Goal: Task Accomplishment & Management: Manage account settings

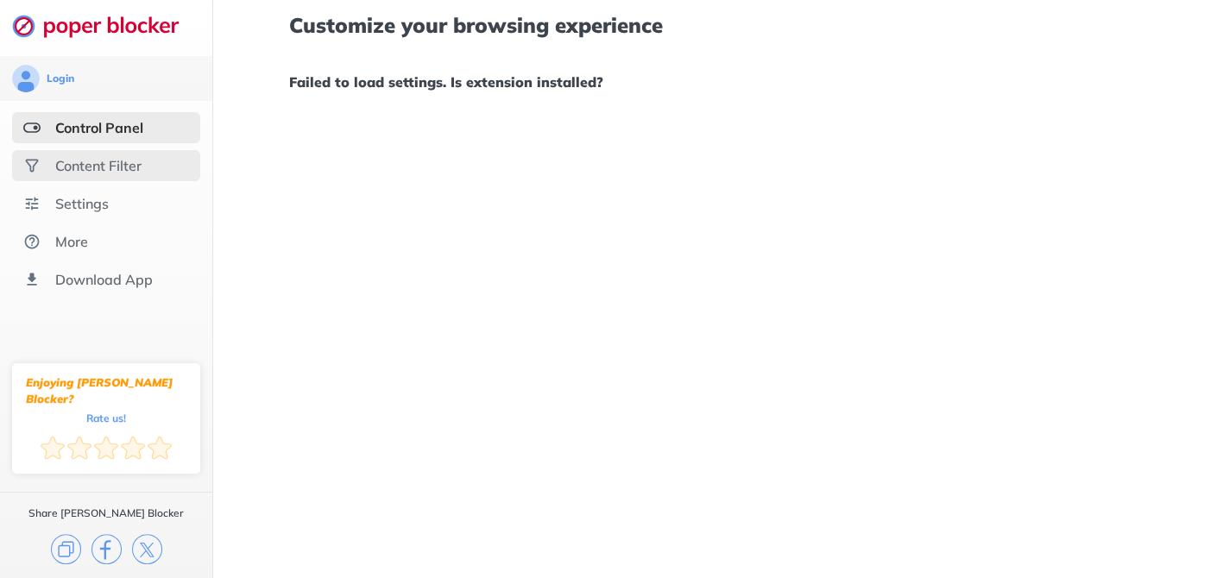
click at [118, 168] on div "Content Filter" at bounding box center [98, 165] width 86 height 17
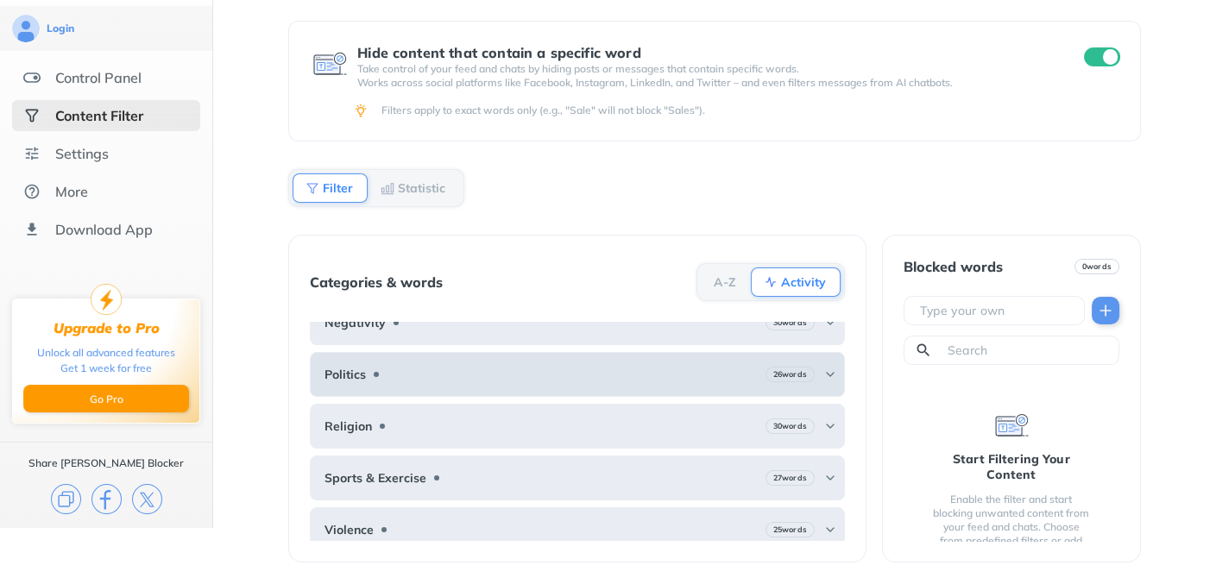
scroll to position [180, 0]
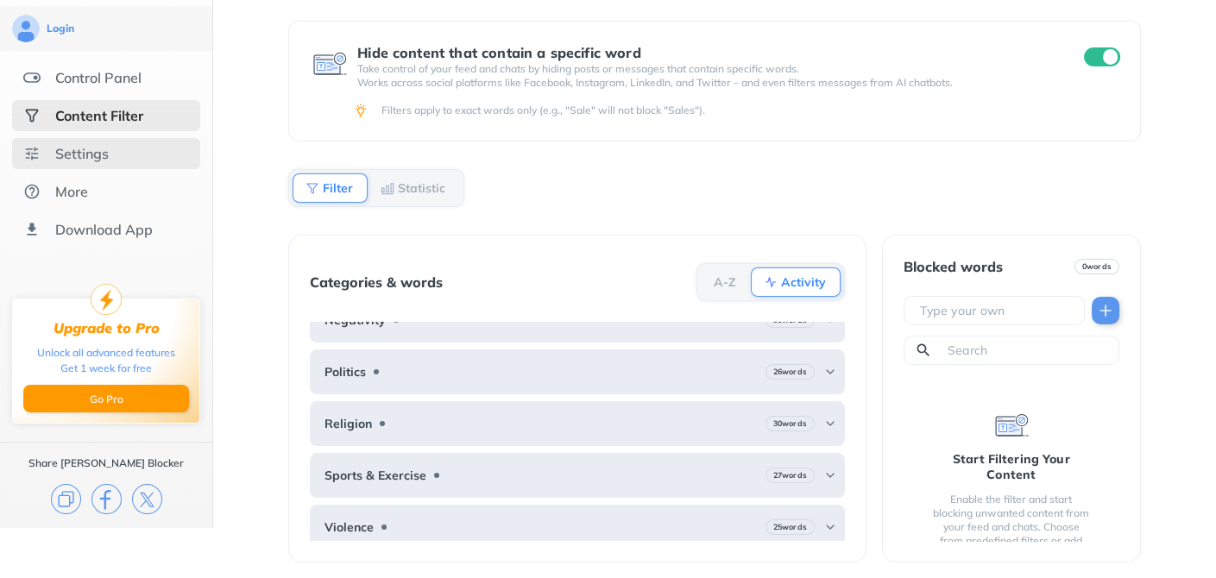
click at [117, 149] on div "Settings" at bounding box center [106, 153] width 188 height 31
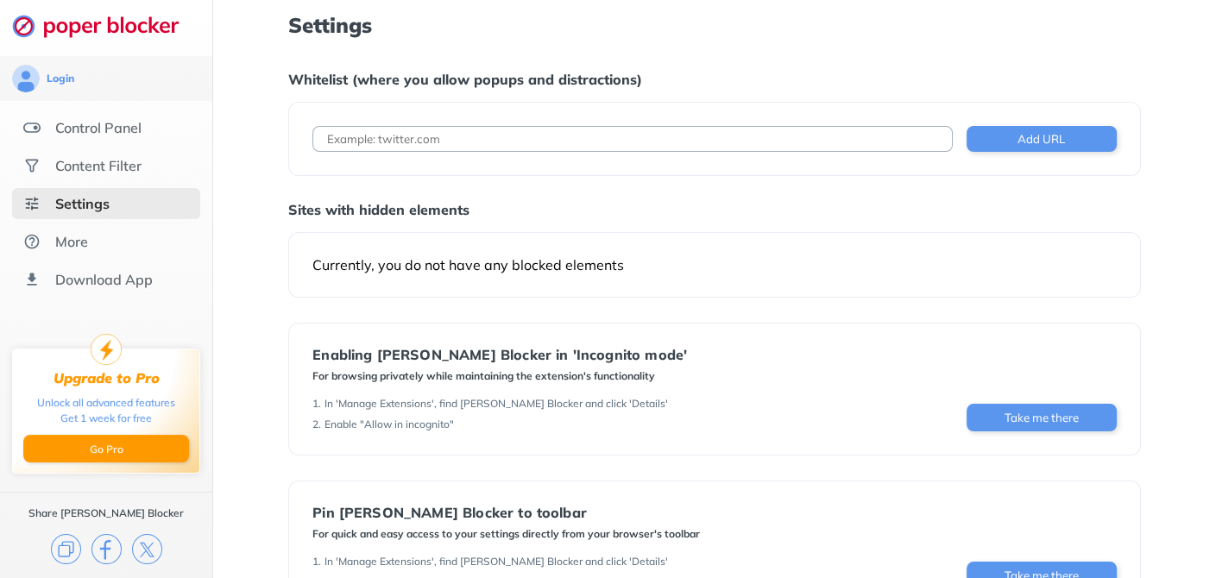
paste input "[URL][DOMAIN_NAME]"
type input "[URL][DOMAIN_NAME]"
click at [1058, 138] on button "Add URL" at bounding box center [1042, 139] width 150 height 26
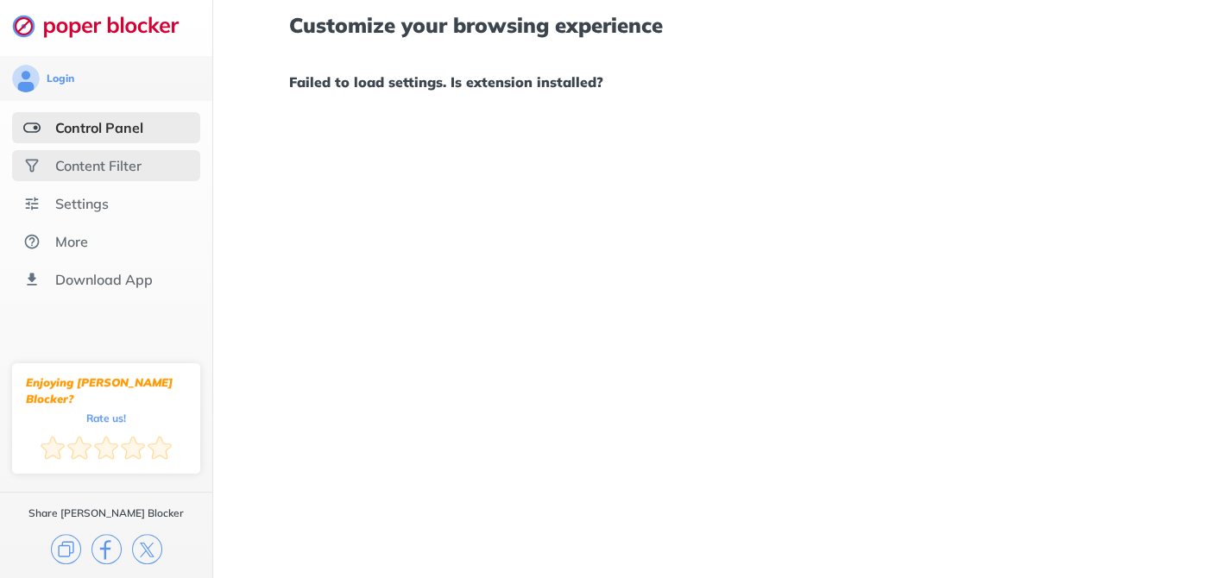
click at [98, 158] on div "Content Filter" at bounding box center [98, 165] width 86 height 17
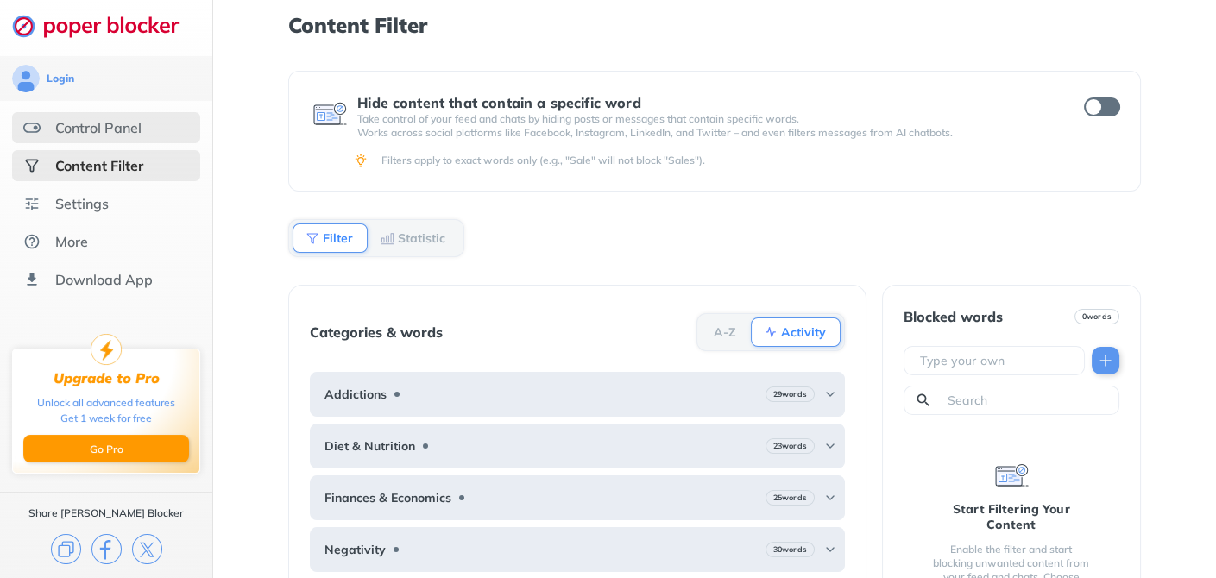
click at [98, 124] on div "Control Panel" at bounding box center [98, 127] width 86 height 17
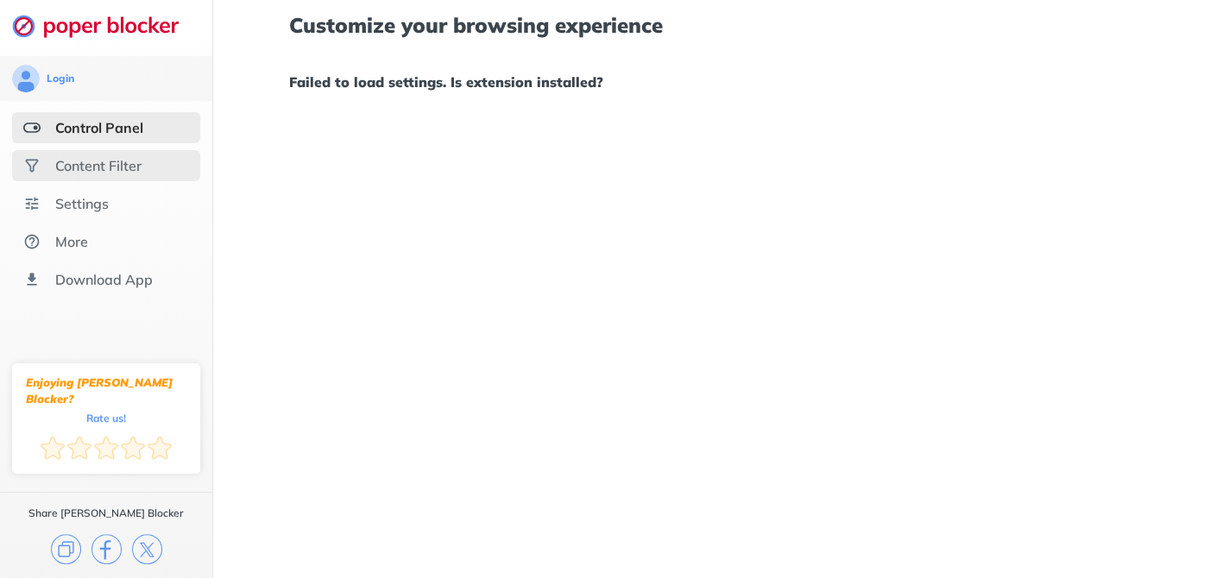
click at [92, 161] on div "Content Filter" at bounding box center [98, 165] width 86 height 17
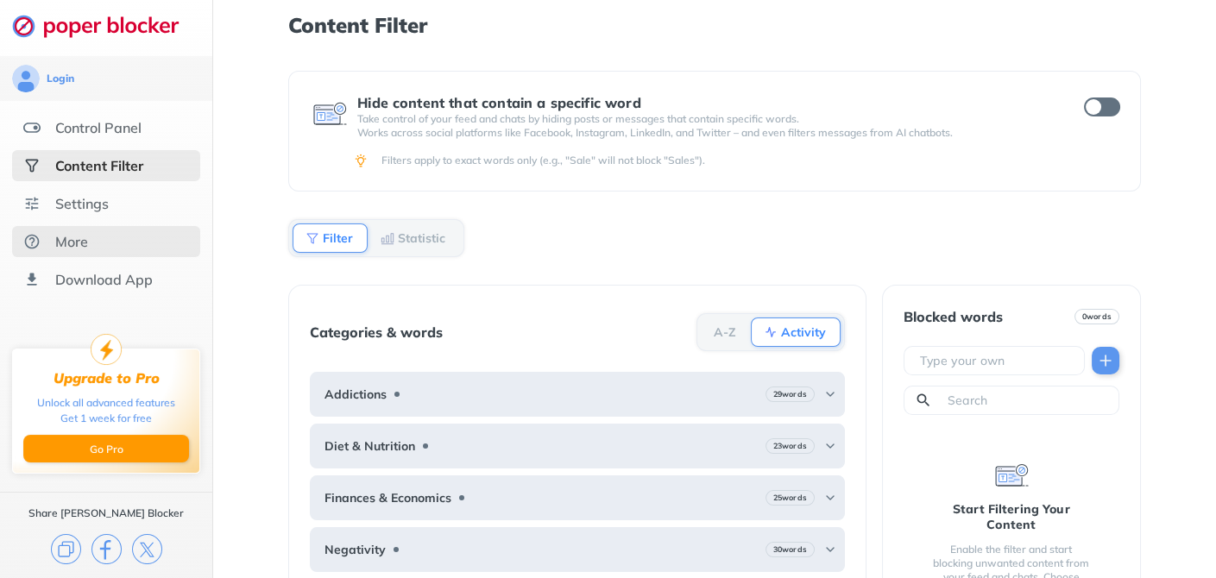
click at [91, 248] on div "More" at bounding box center [106, 241] width 188 height 31
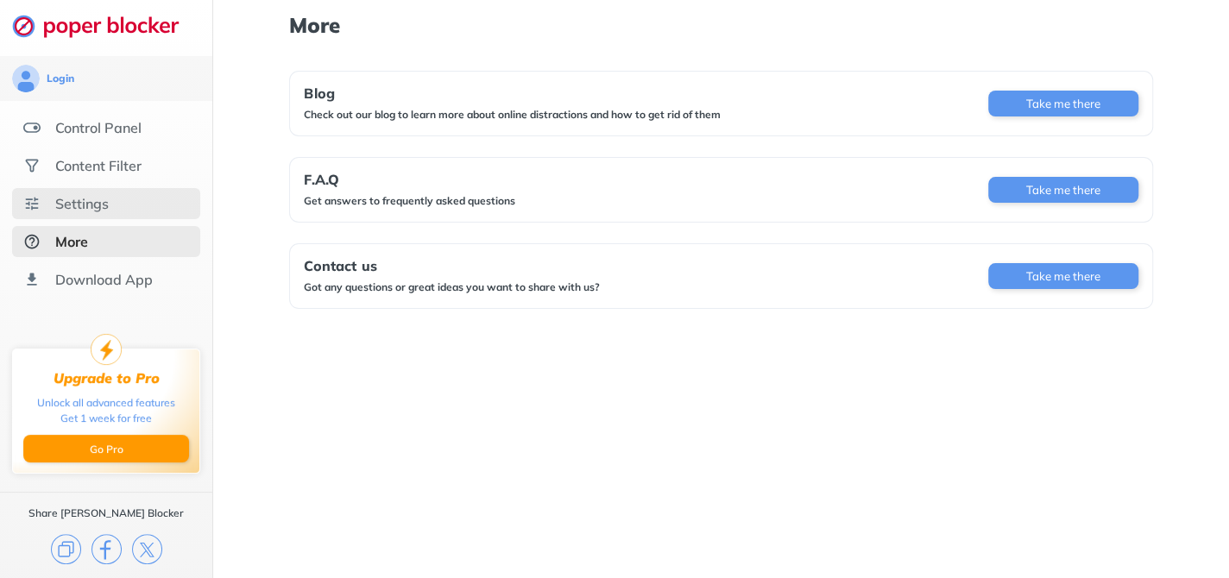
click at [93, 217] on div "Settings" at bounding box center [106, 203] width 188 height 31
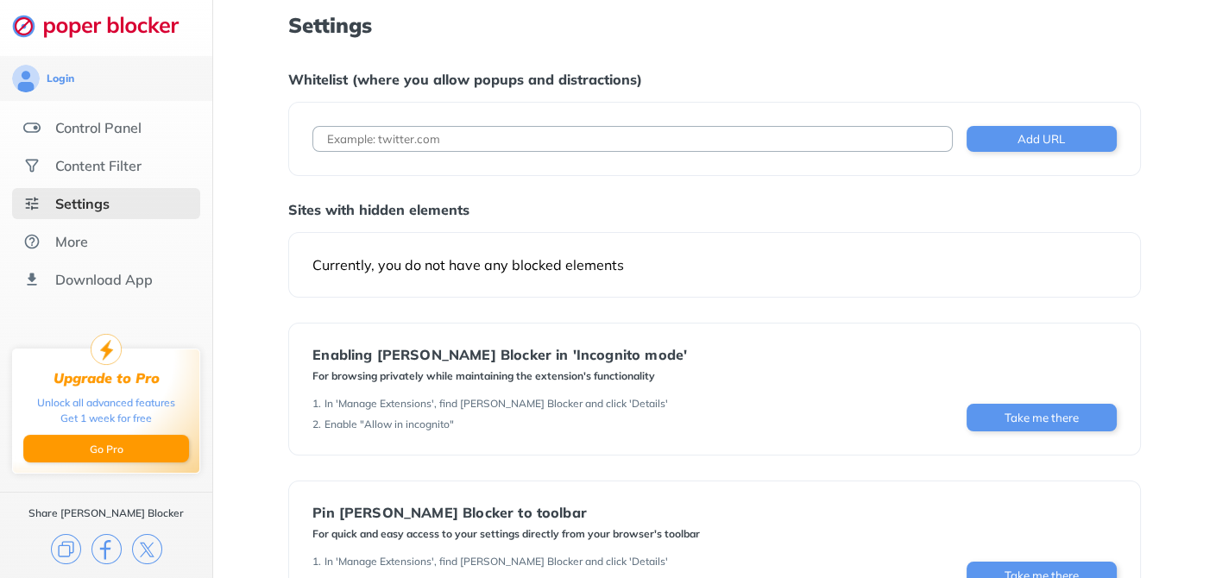
paste input "[URL][DOMAIN_NAME]"
type input "[URL][DOMAIN_NAME]"
click at [1034, 136] on button "Add URL" at bounding box center [1042, 139] width 150 height 26
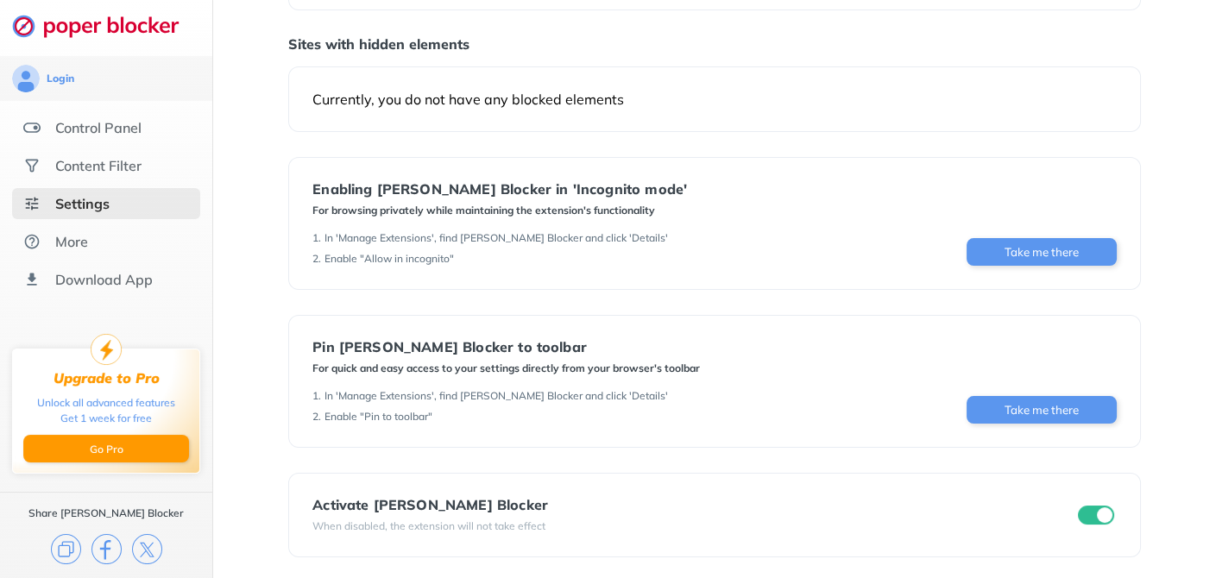
scroll to position [214, 0]
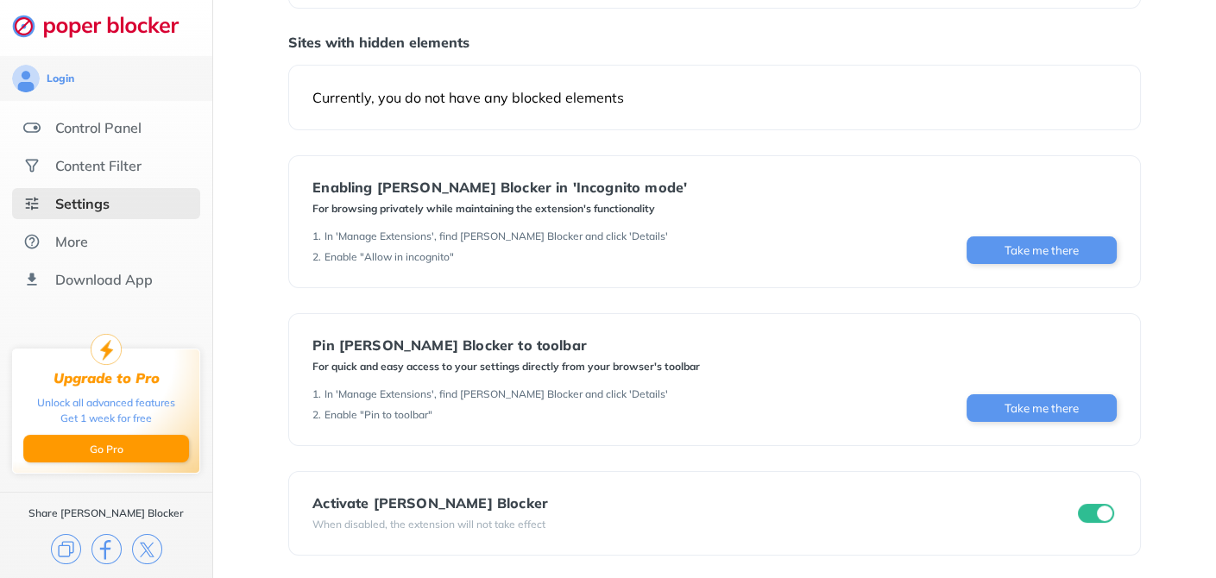
click at [1095, 514] on input "checkbox" at bounding box center [1096, 513] width 36 height 19
click at [1091, 504] on input "checkbox" at bounding box center [1096, 513] width 36 height 19
